Goal: Transaction & Acquisition: Book appointment/travel/reservation

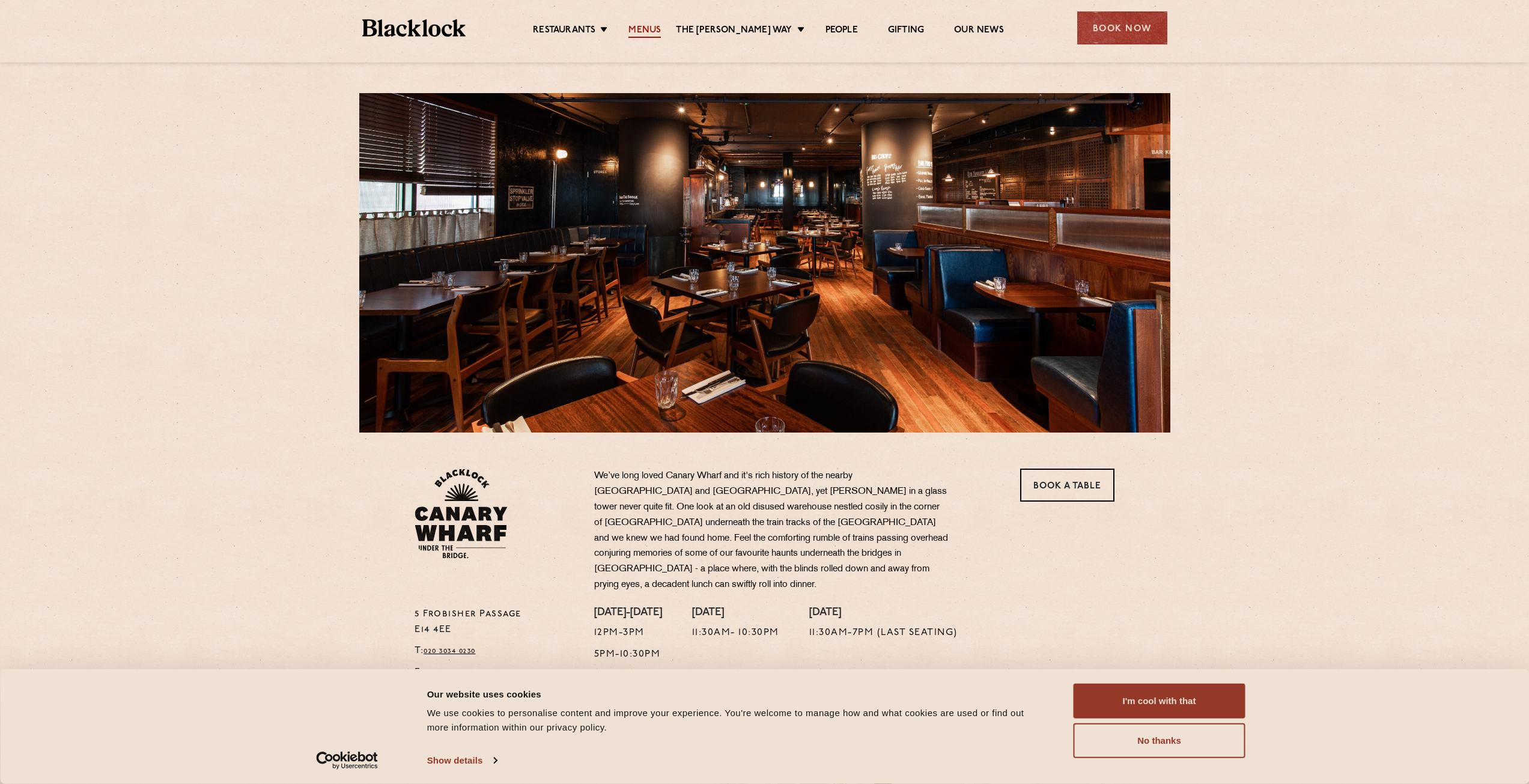
click at [659, 30] on link "Menus" at bounding box center [644, 31] width 32 height 13
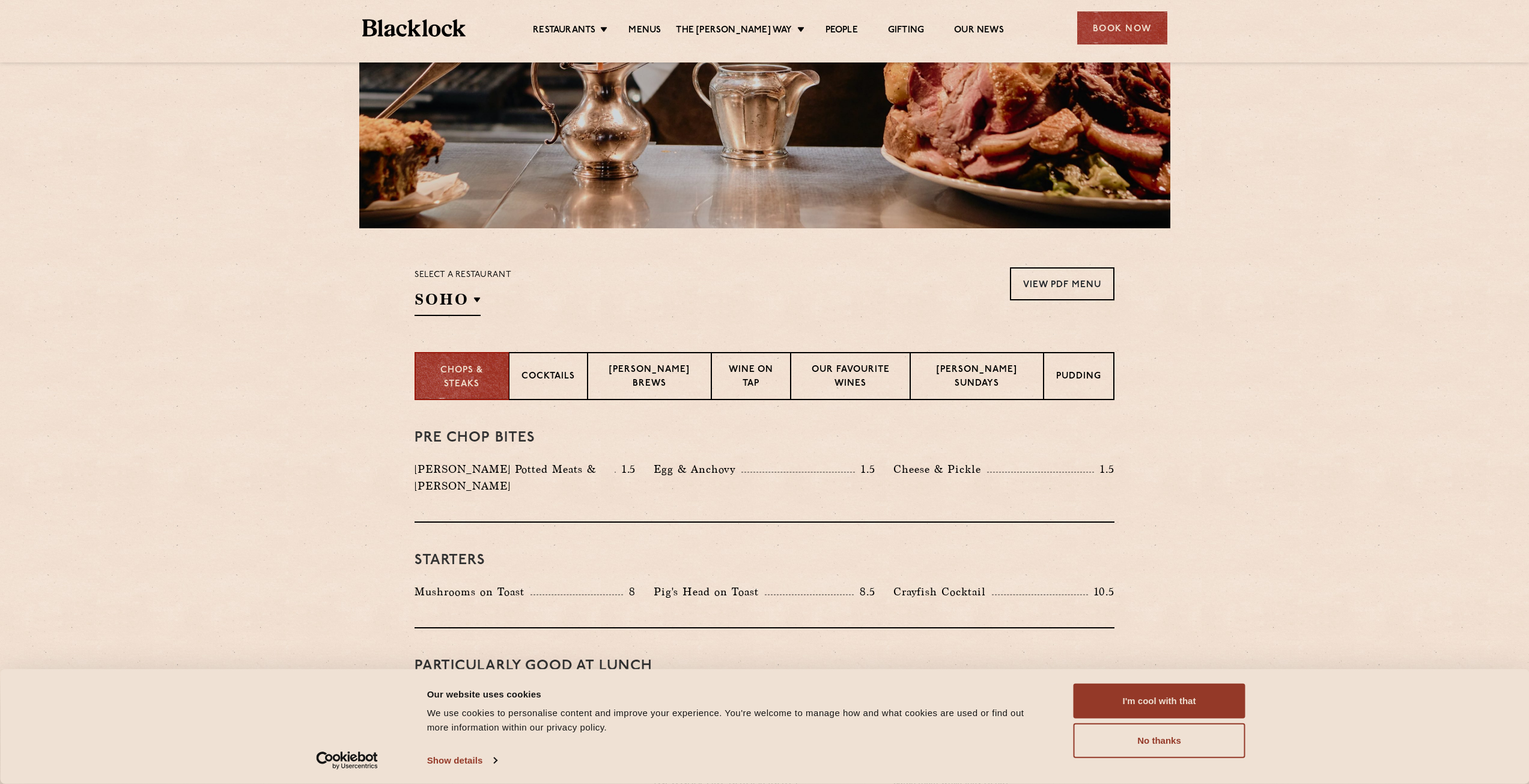
scroll to position [240, 0]
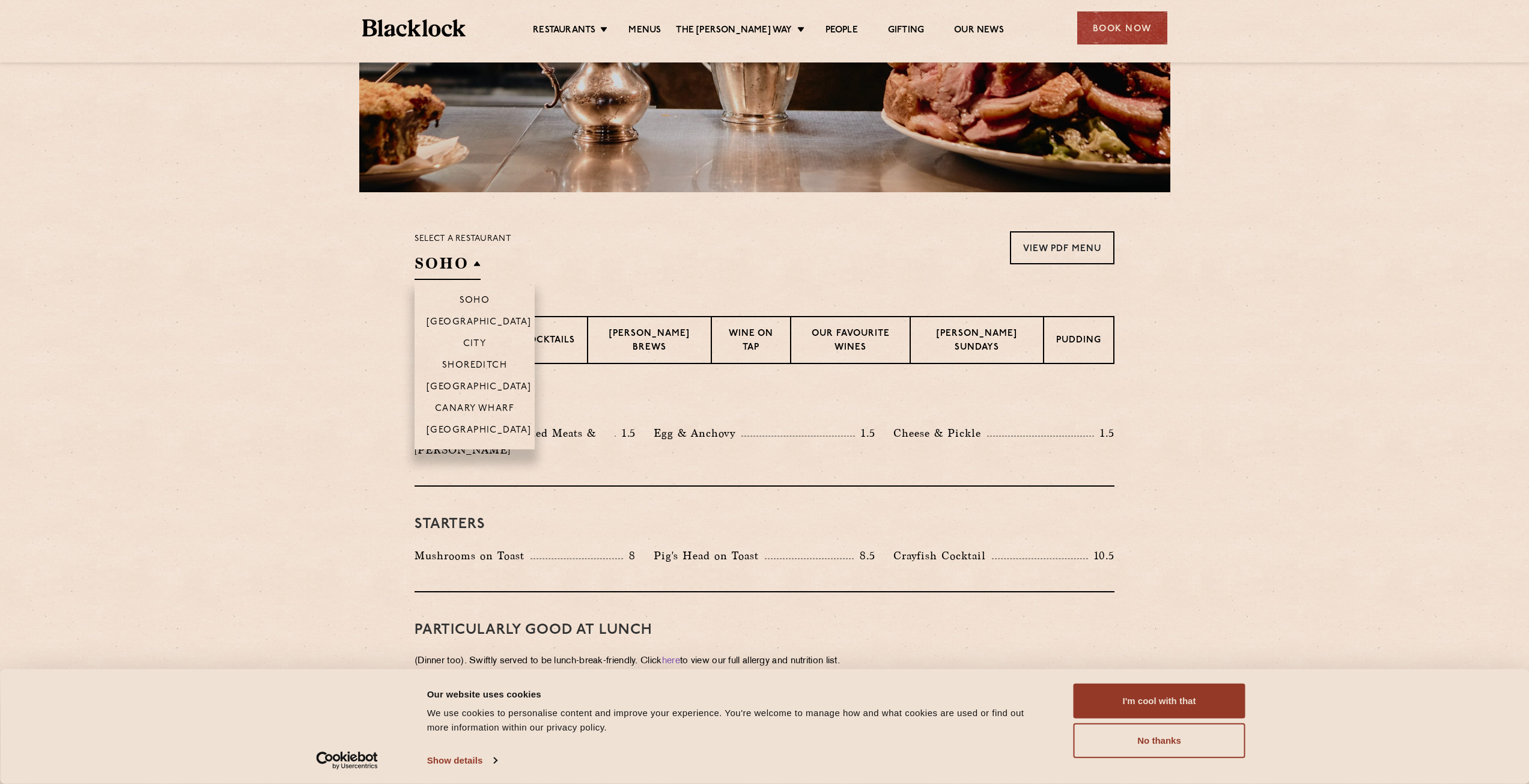
click at [469, 265] on h2 "SOHO" at bounding box center [447, 266] width 66 height 27
click at [499, 406] on p "Canary Wharf" at bounding box center [475, 410] width 79 height 12
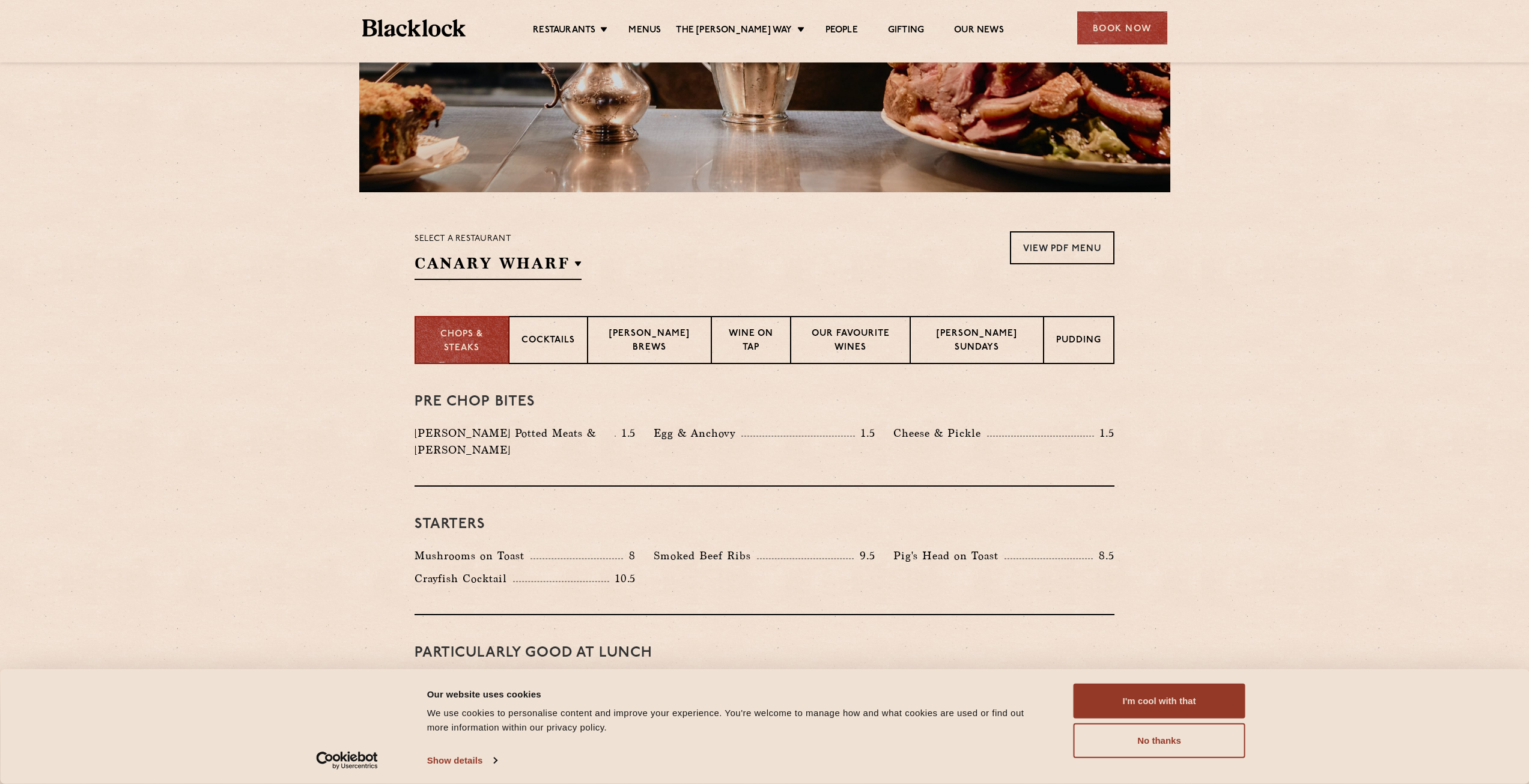
click at [1286, 352] on section "Chops & Steaks Cocktails Blacklock Brews Wine on Tap Our favourite wines Blackl…" at bounding box center [765, 340] width 1529 height 48
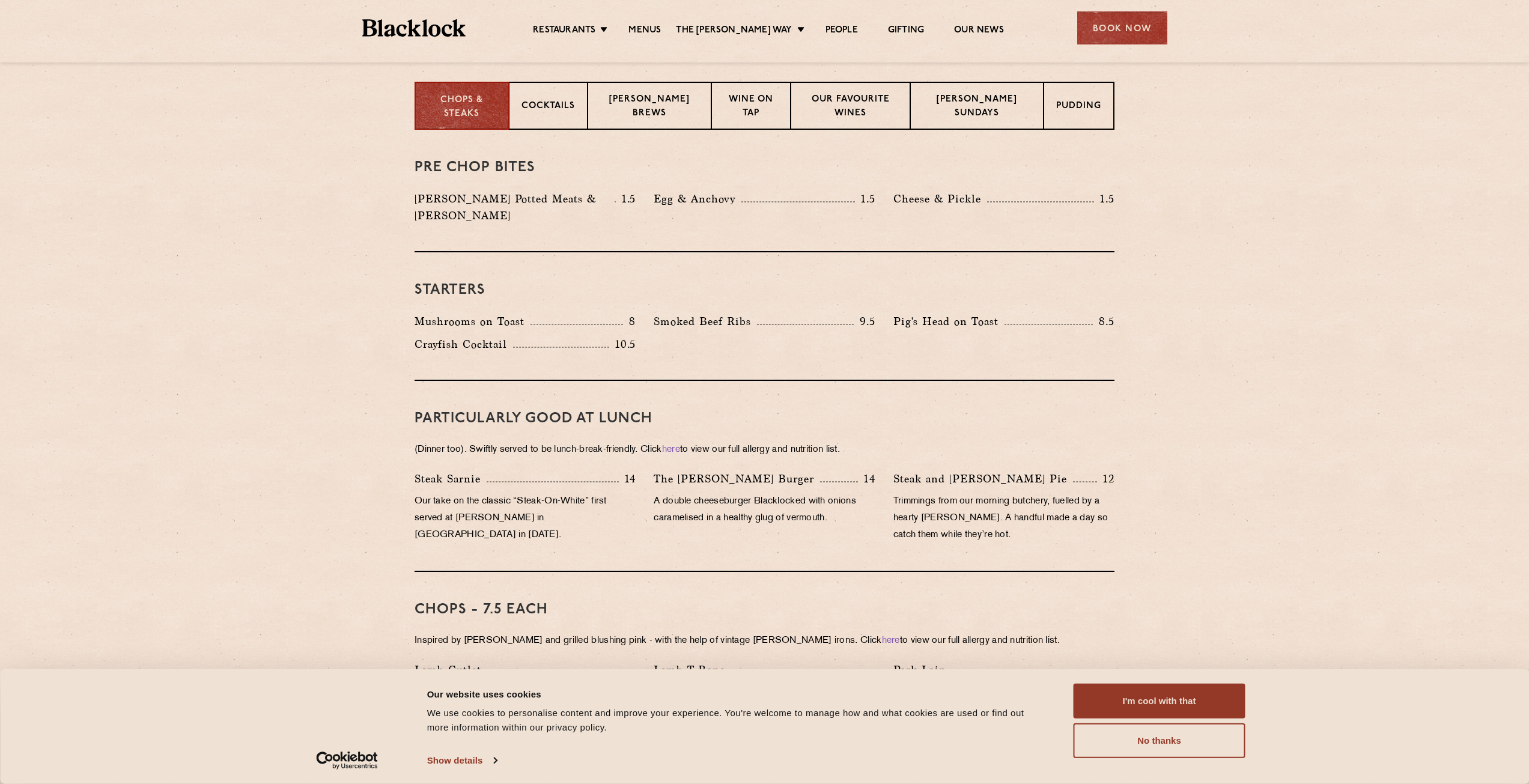
scroll to position [480, 0]
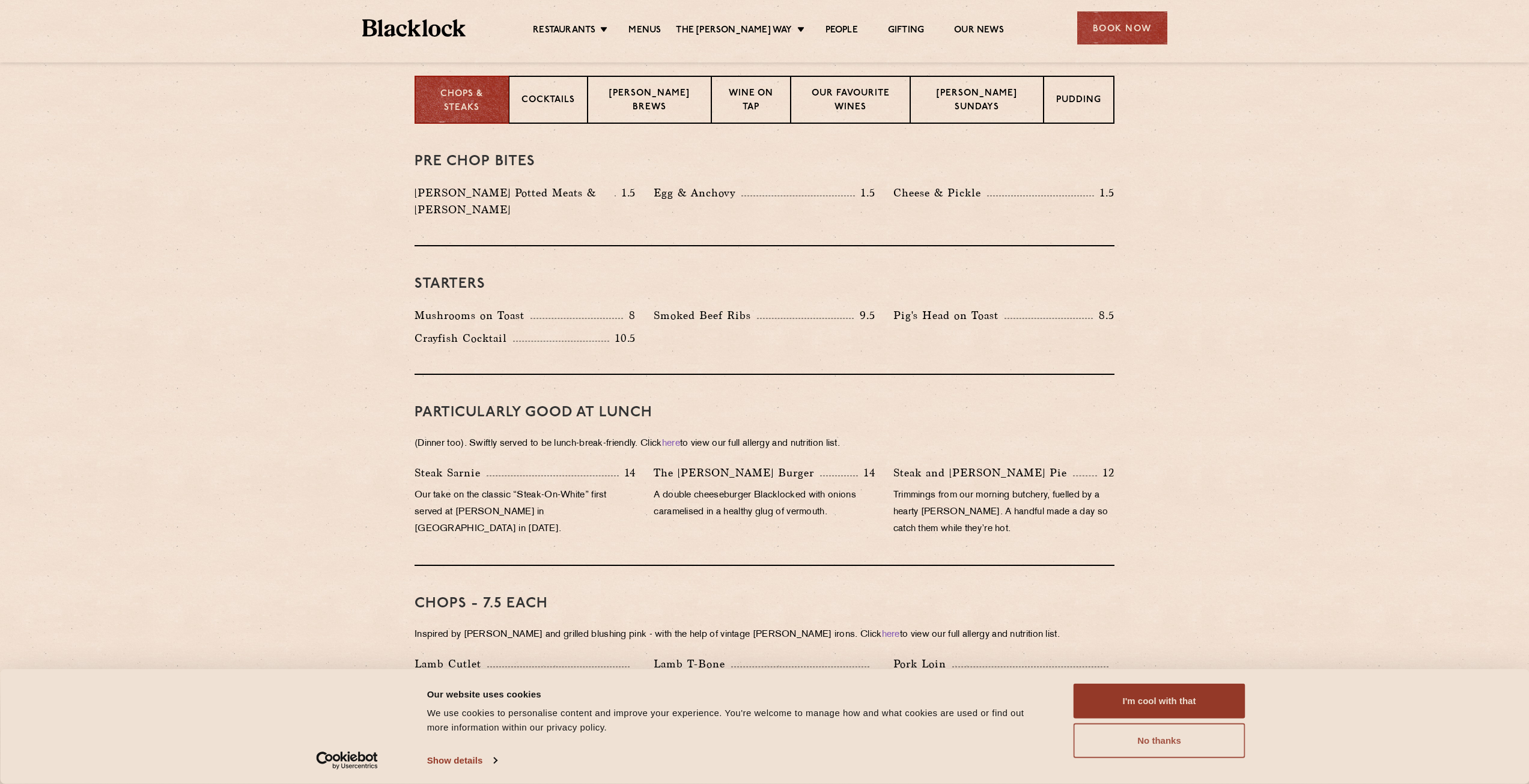
click at [1210, 749] on button "No thanks" at bounding box center [1159, 741] width 172 height 35
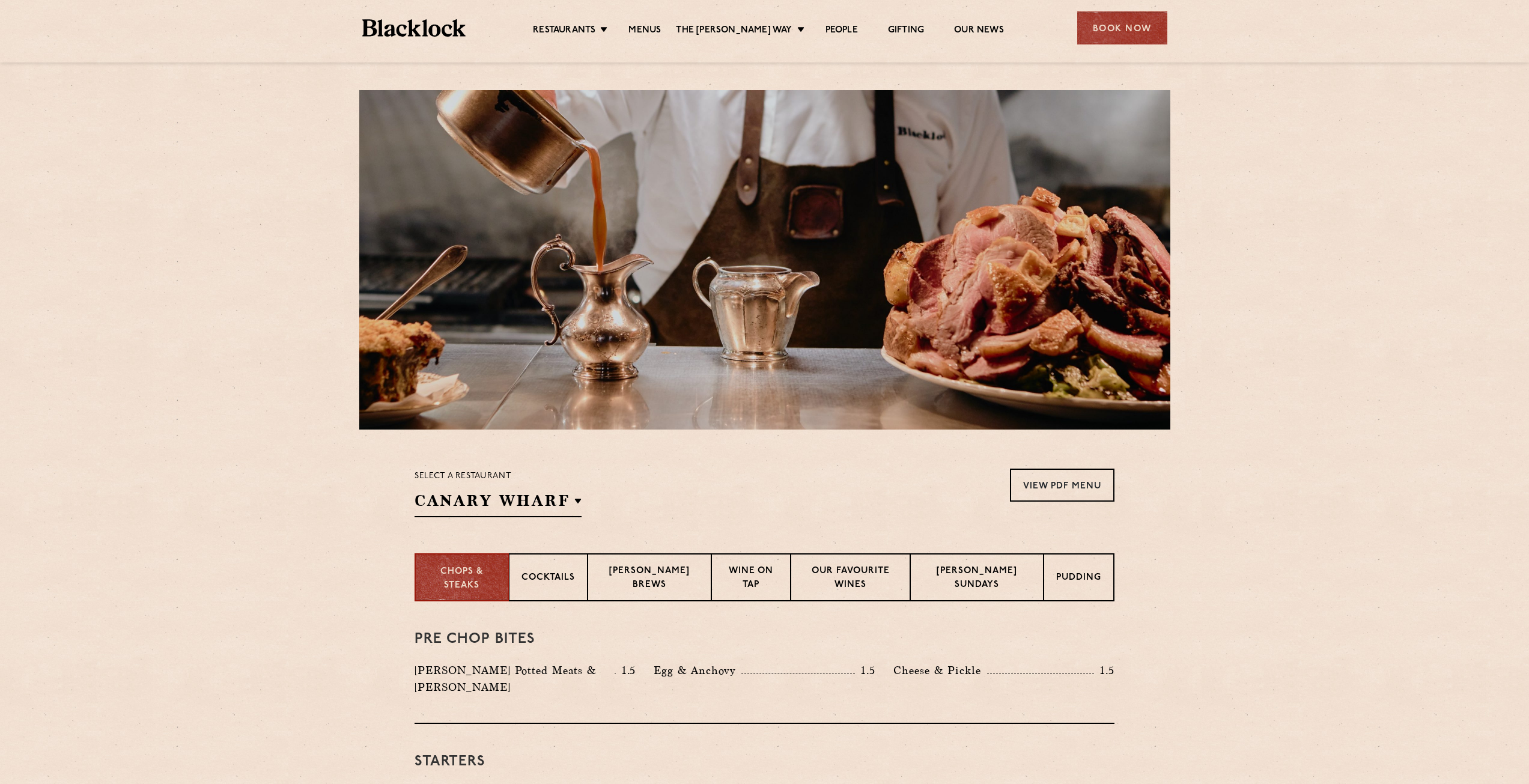
scroll to position [0, 0]
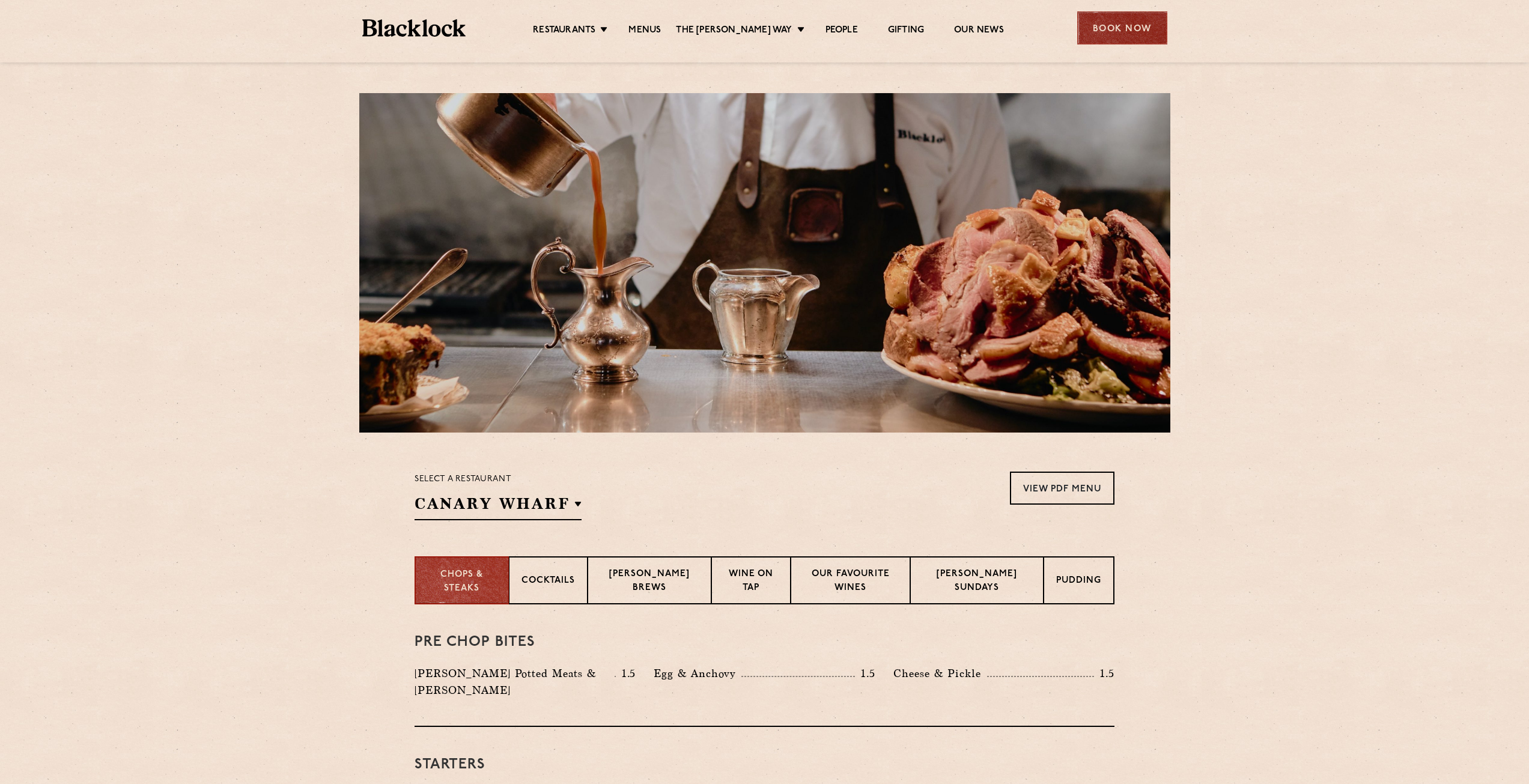
click at [1141, 34] on div "Book Now" at bounding box center [1121, 28] width 90 height 33
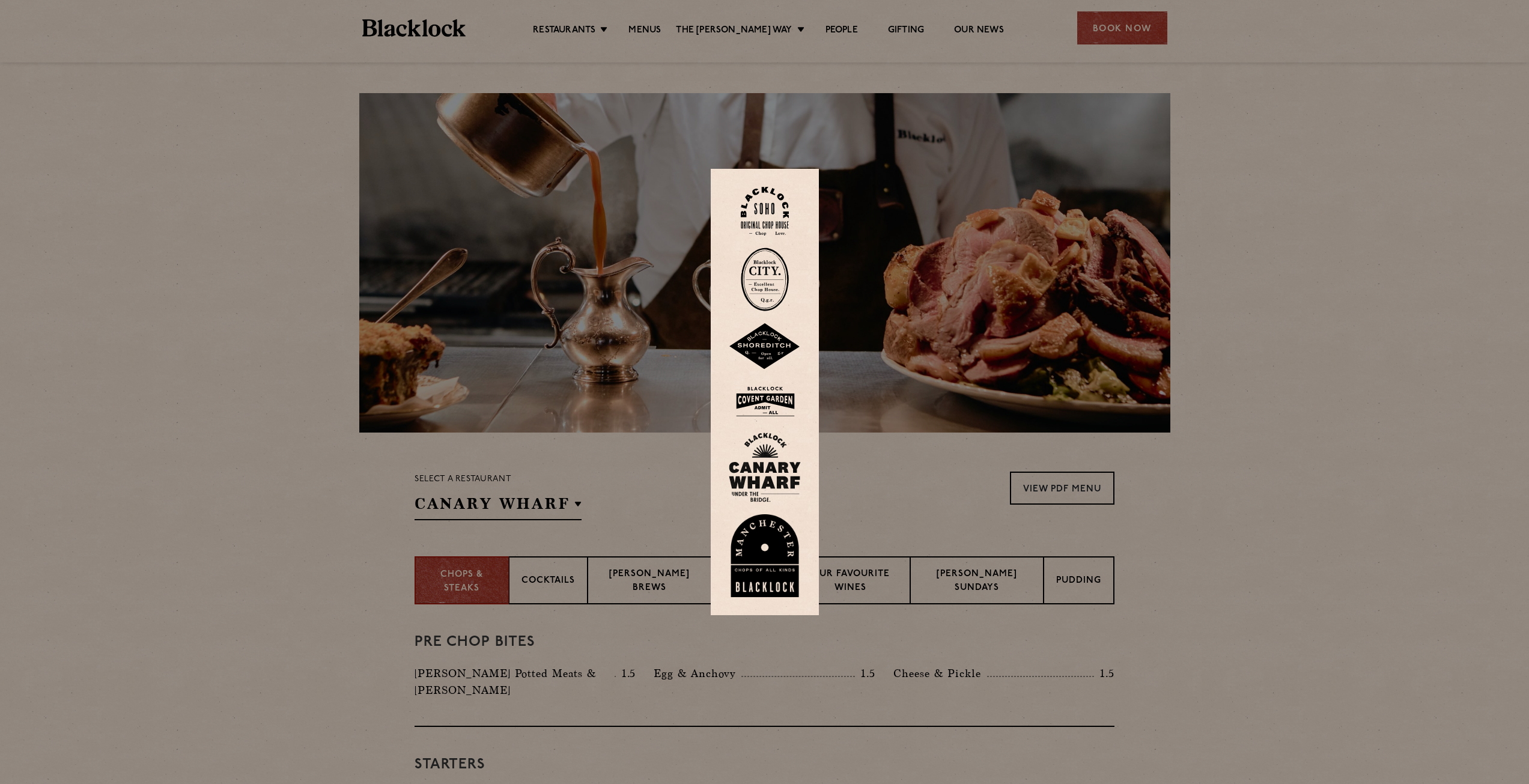
click at [779, 473] on img at bounding box center [765, 467] width 72 height 70
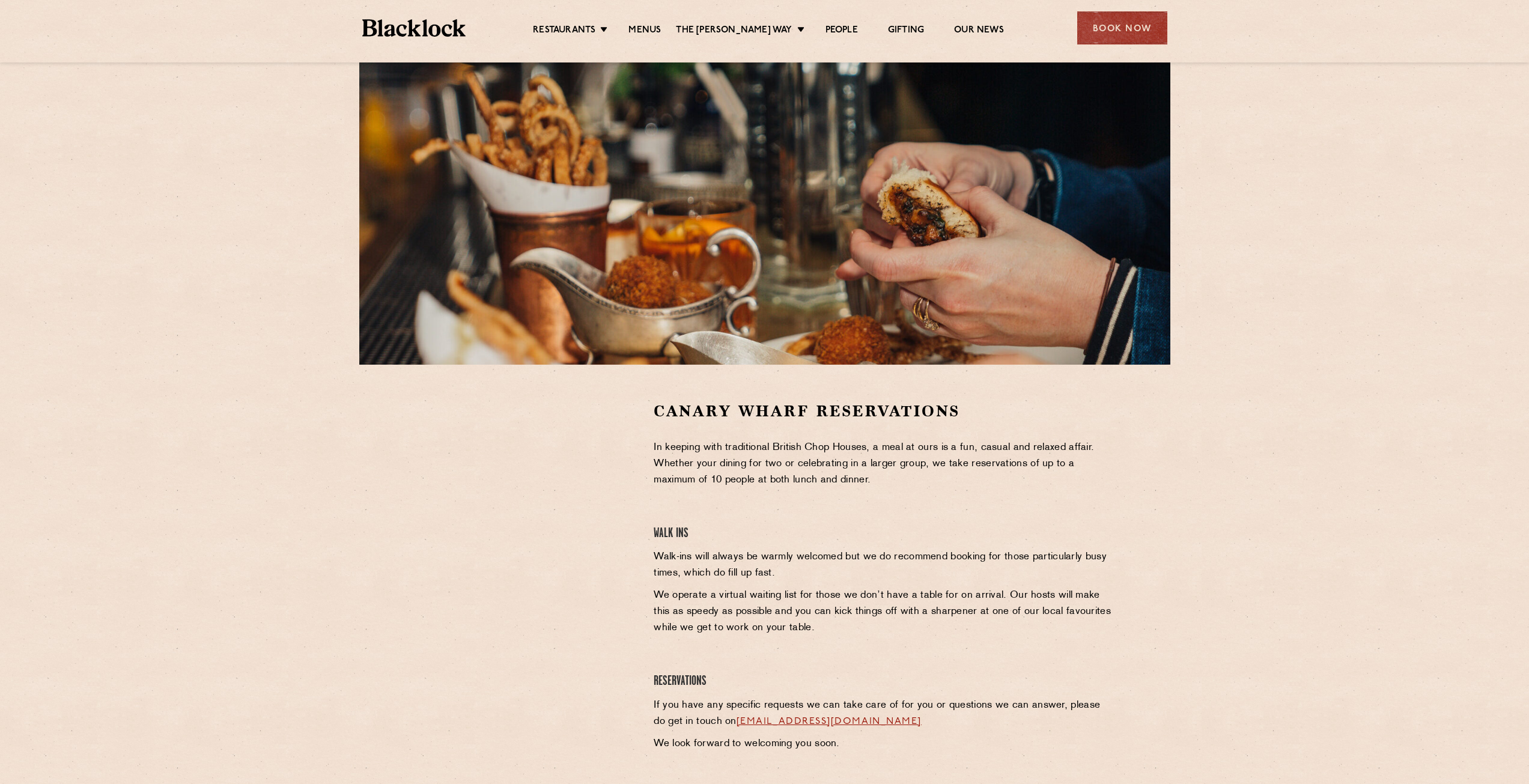
scroll to position [120, 0]
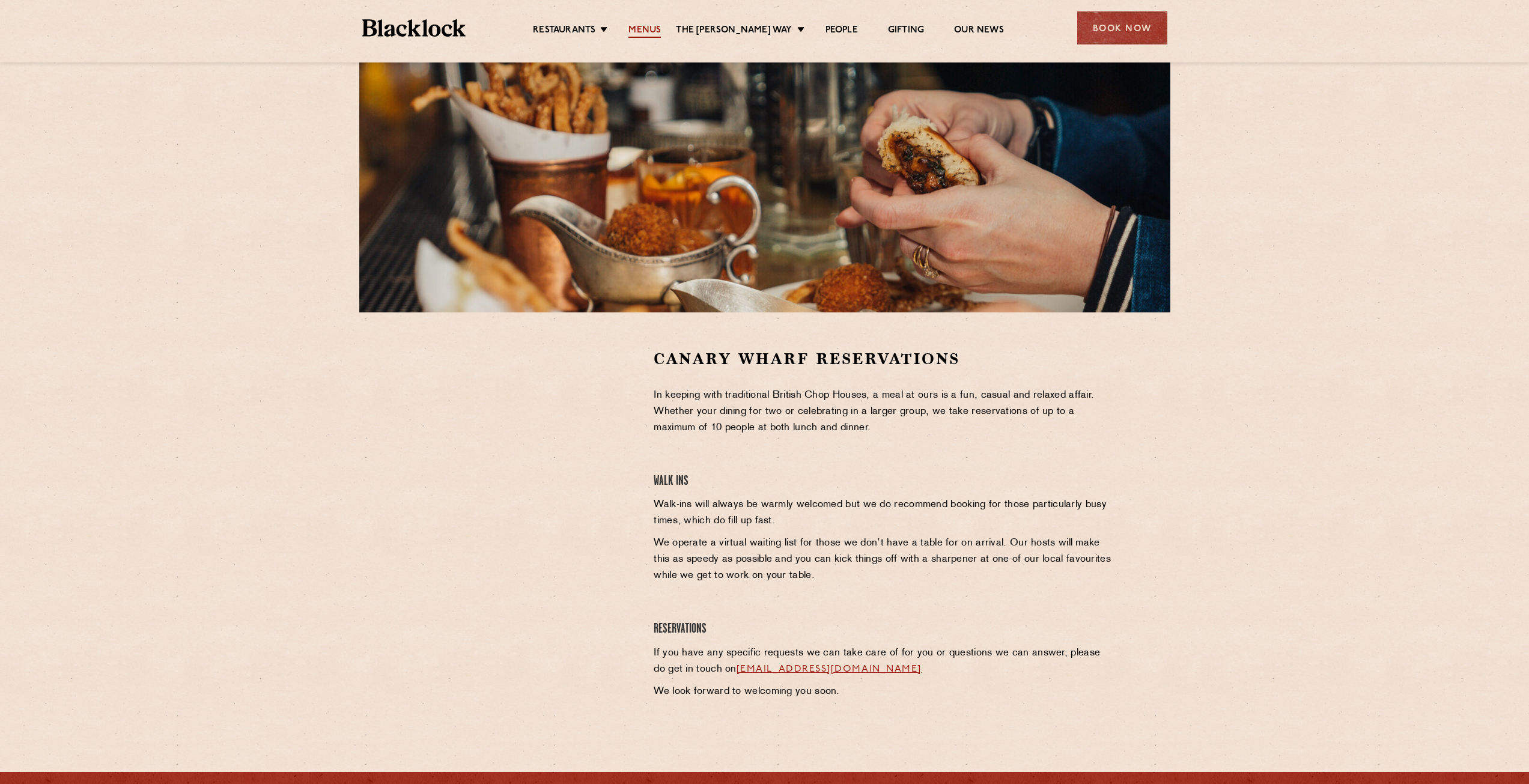
click at [650, 30] on link "Menus" at bounding box center [644, 31] width 32 height 13
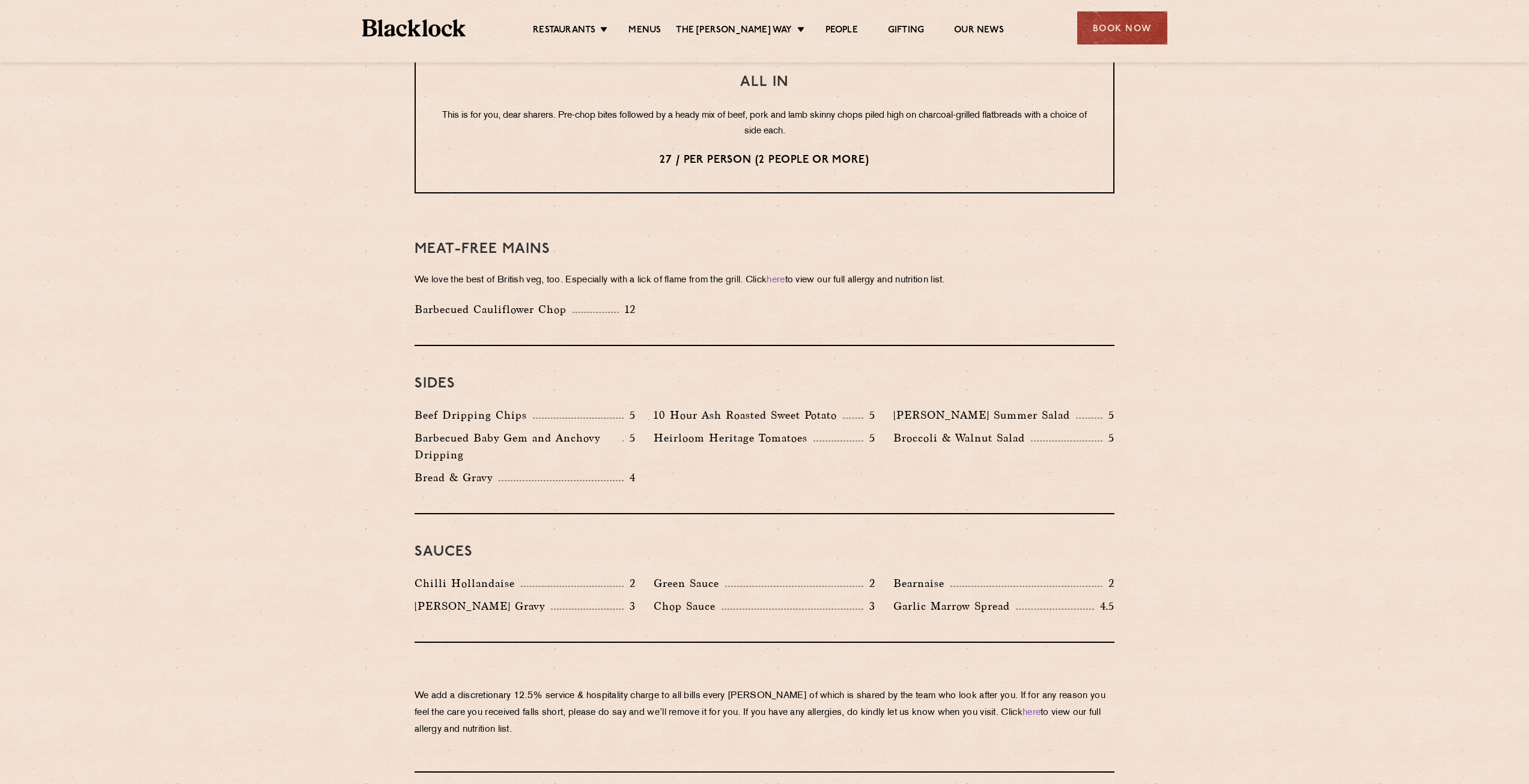
scroll to position [1562, 0]
drag, startPoint x: 653, startPoint y: 384, endPoint x: 840, endPoint y: 372, distance: 187.4
click at [840, 406] on div "10 Hour Ash Roasted Sweet Potato 5" at bounding box center [764, 417] width 239 height 23
drag, startPoint x: 893, startPoint y: 376, endPoint x: 1013, endPoint y: 381, distance: 120.1
click at [1013, 406] on div "Roy's Summer Salad 5" at bounding box center [1004, 414] width 221 height 17
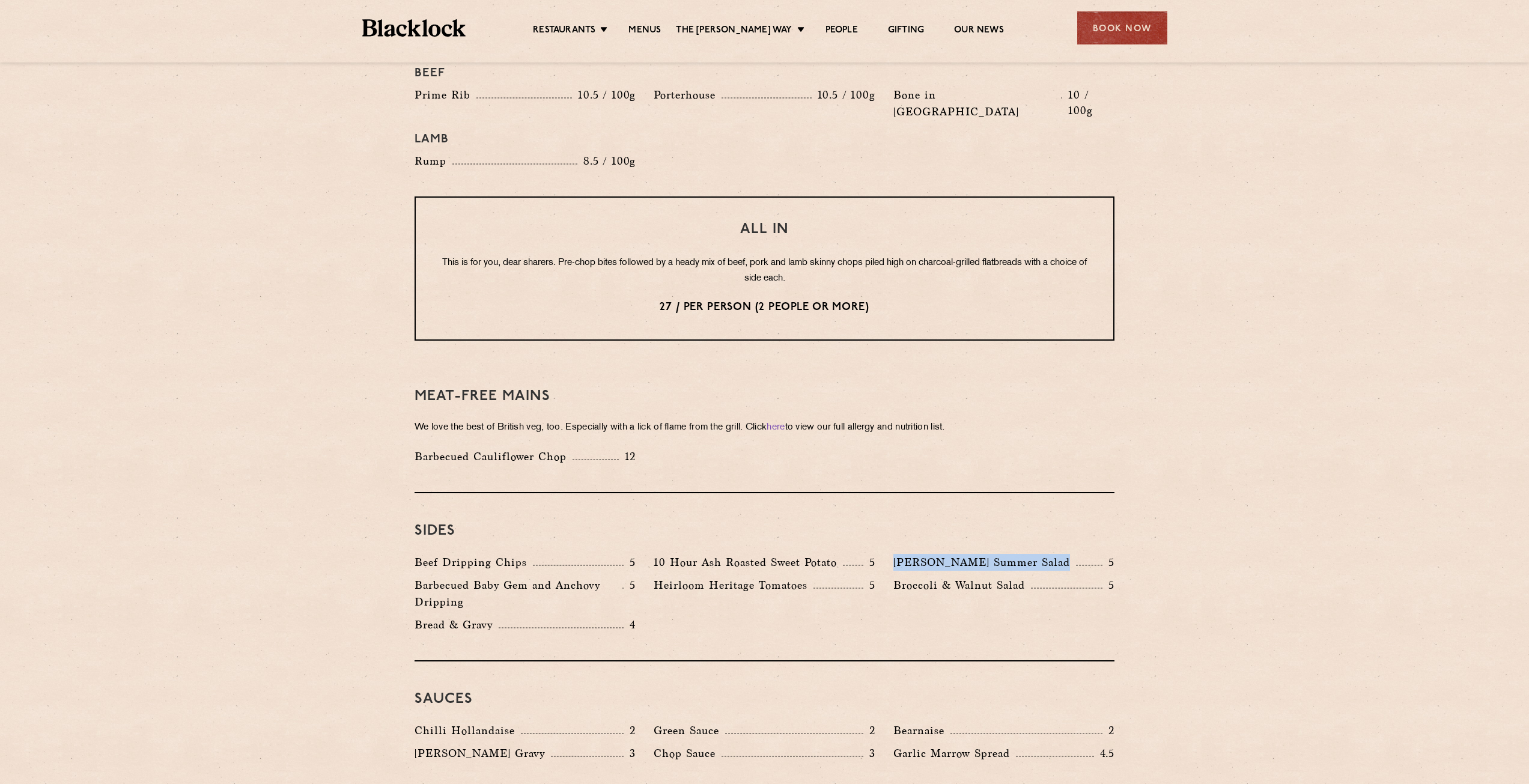
scroll to position [1382, 0]
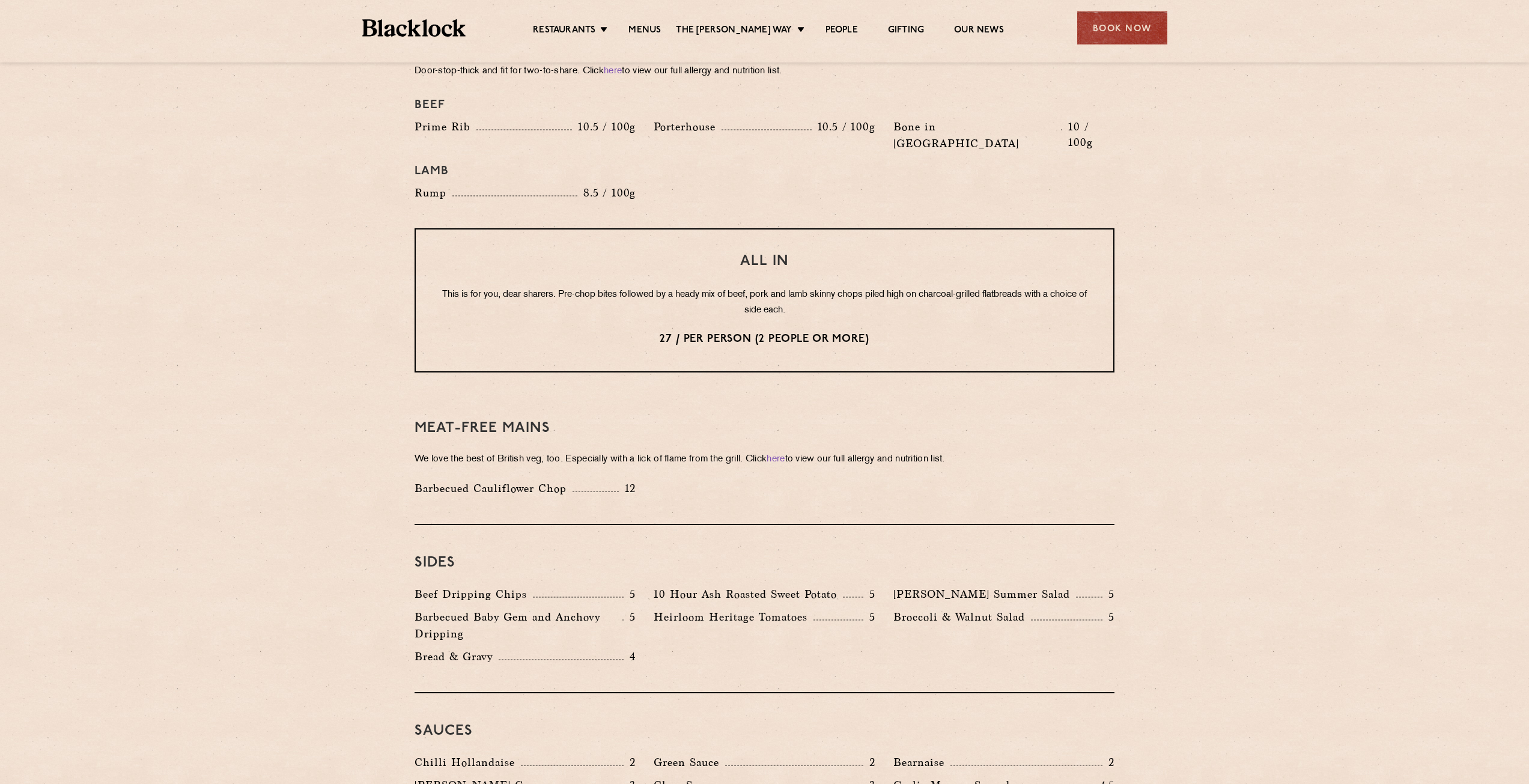
click at [615, 451] on p "We love the best of British veg, too. Especially with a lick of flame from the …" at bounding box center [764, 460] width 700 height 17
drag, startPoint x: 480, startPoint y: 451, endPoint x: 668, endPoint y: 459, distance: 188.2
click at [668, 480] on div "Barbecued Cauliflower Chop 12" at bounding box center [765, 491] width 718 height 23
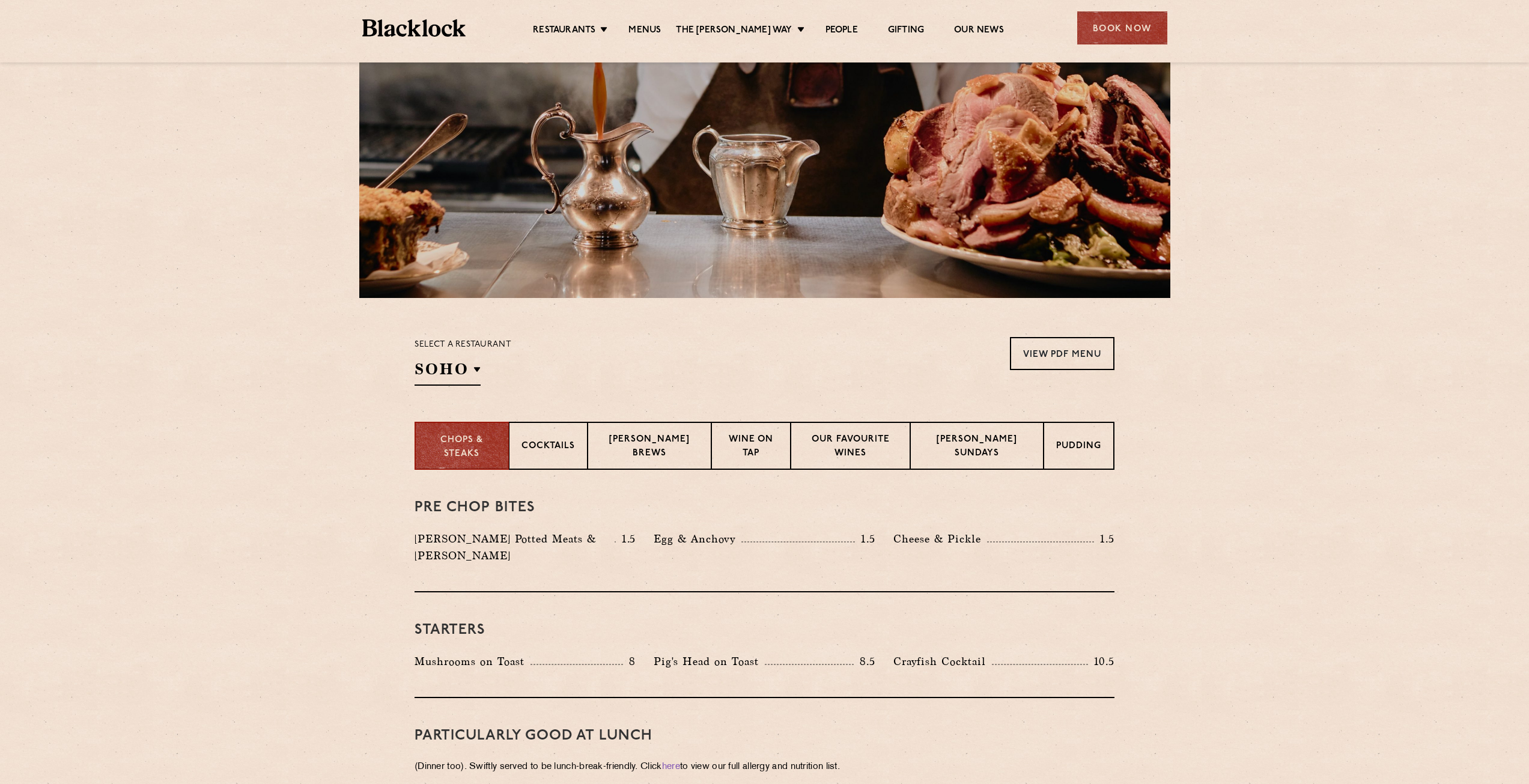
scroll to position [0, 0]
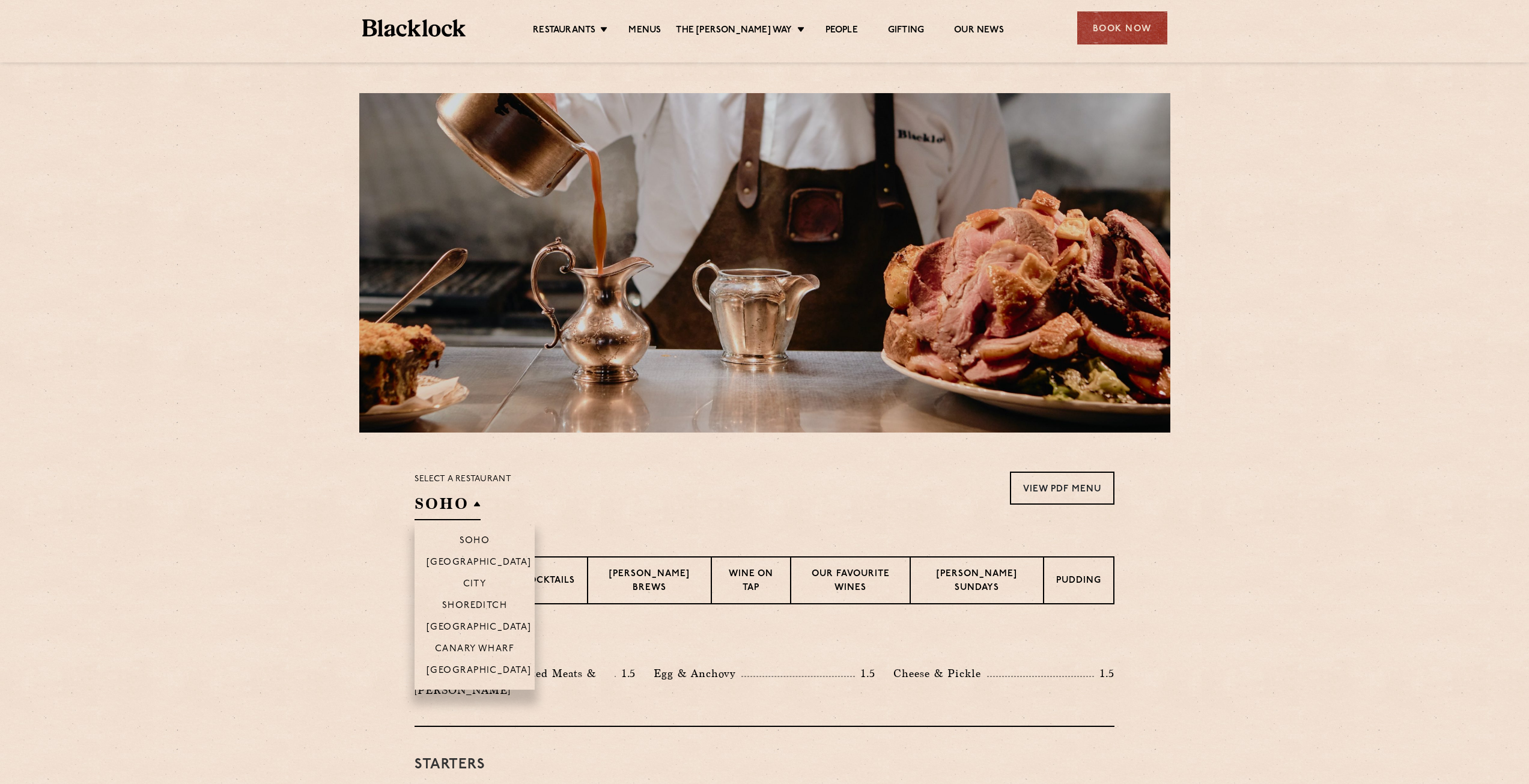
click at [473, 505] on h2 "SOHO" at bounding box center [447, 507] width 66 height 27
click at [497, 649] on p "Canary Wharf" at bounding box center [475, 650] width 79 height 12
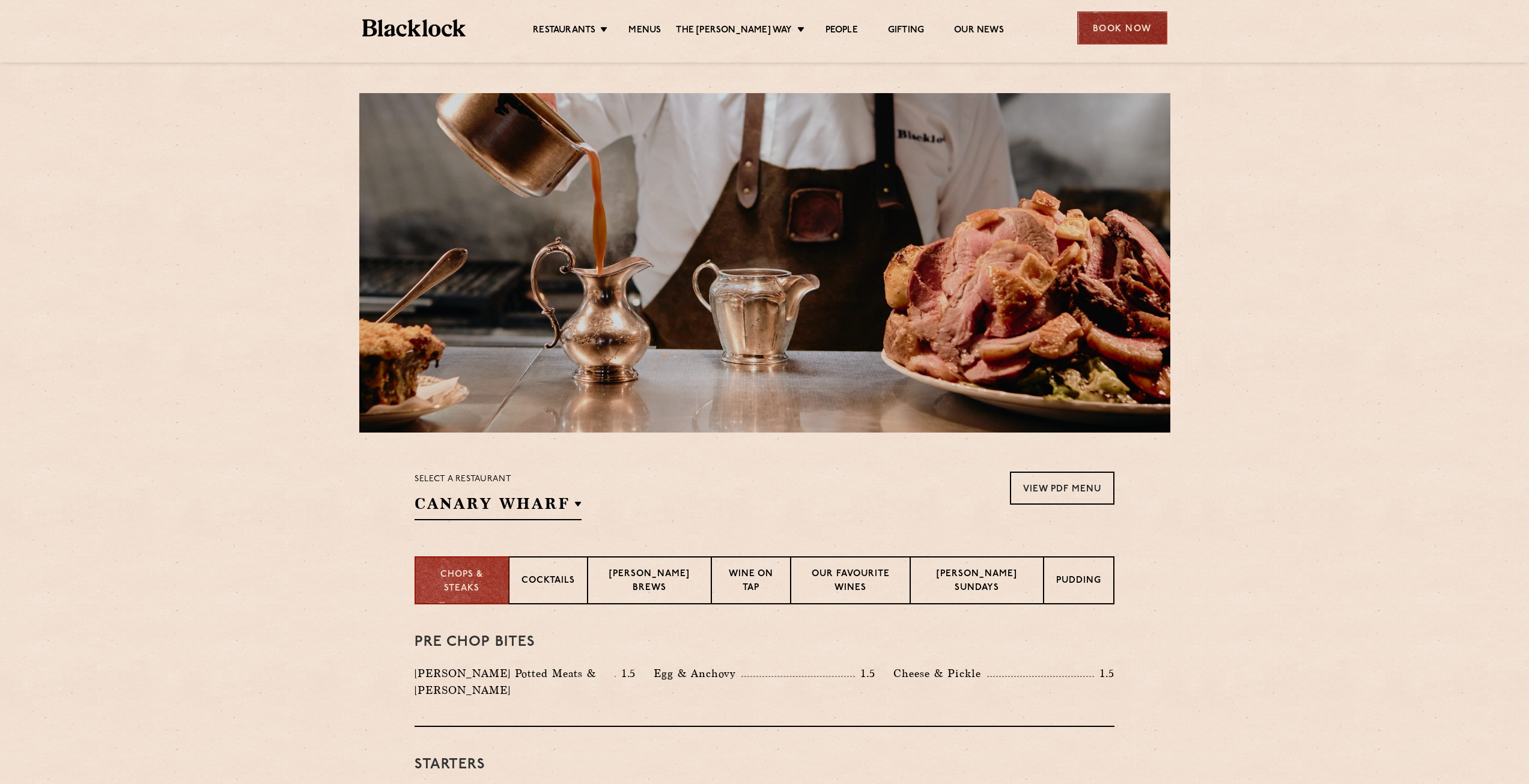
click at [1137, 24] on div "Book Now" at bounding box center [1121, 28] width 90 height 33
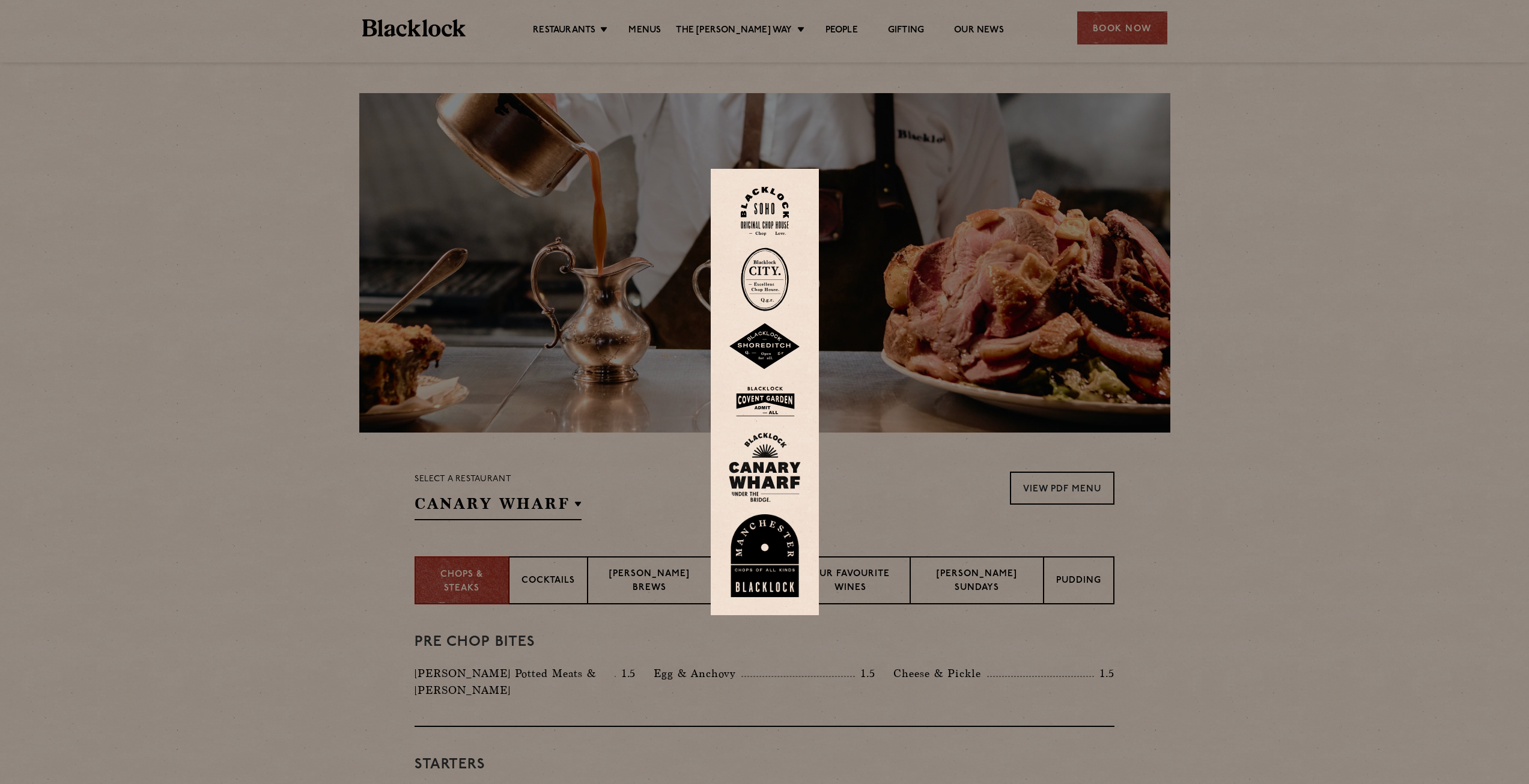
click at [765, 465] on img at bounding box center [765, 467] width 72 height 70
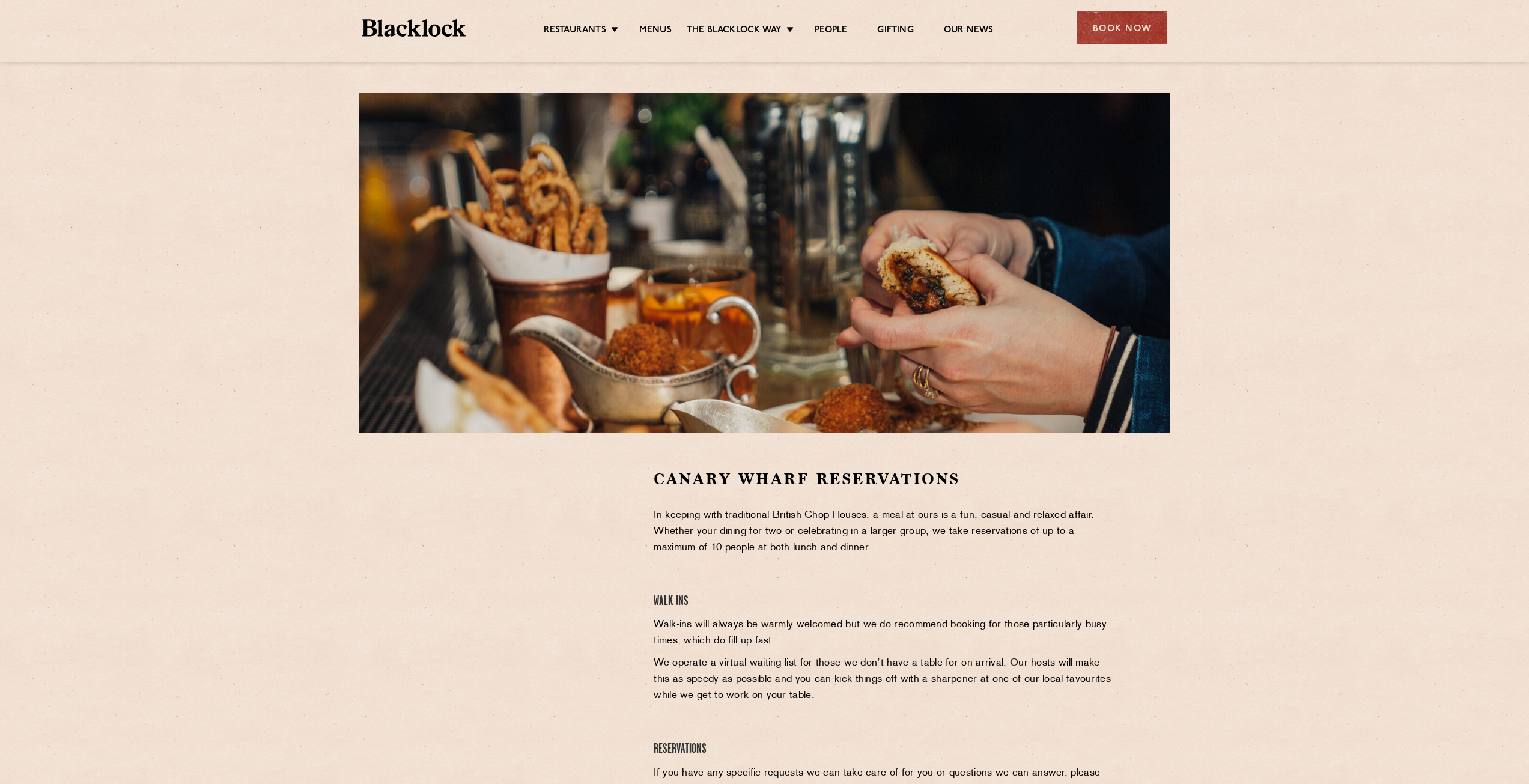
click at [1246, 653] on section "Canary Wharf Reservations In keeping with traditional British Chop Houses, a me…" at bounding box center [765, 647] width 1529 height 430
